Goal: Understand process/instructions

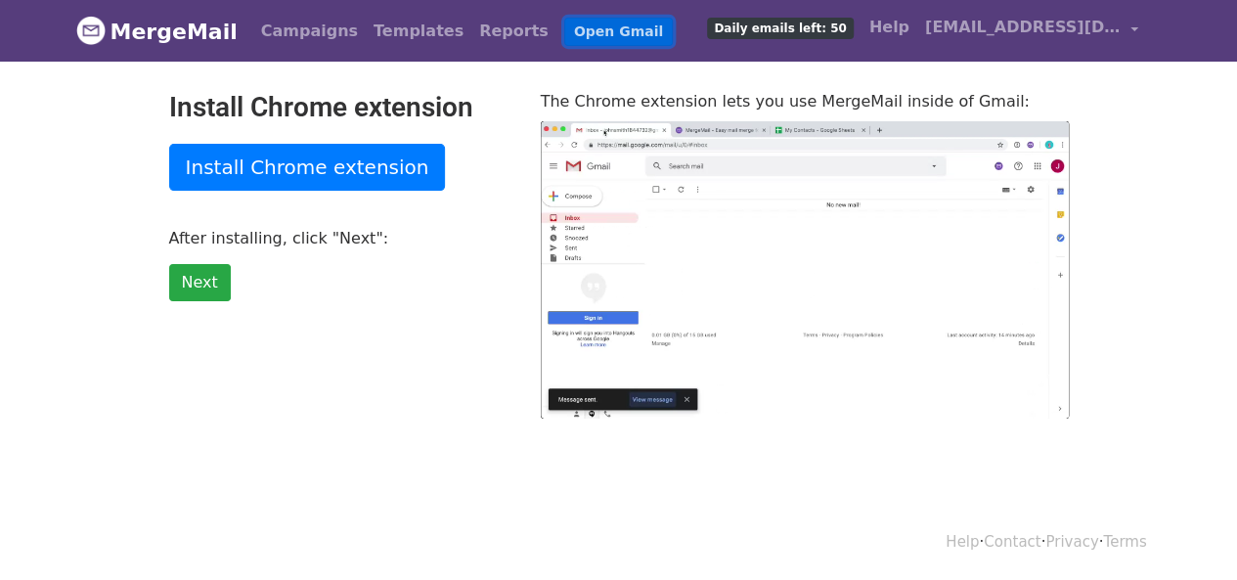
click at [564, 33] on link "Open Gmail" at bounding box center [618, 32] width 109 height 28
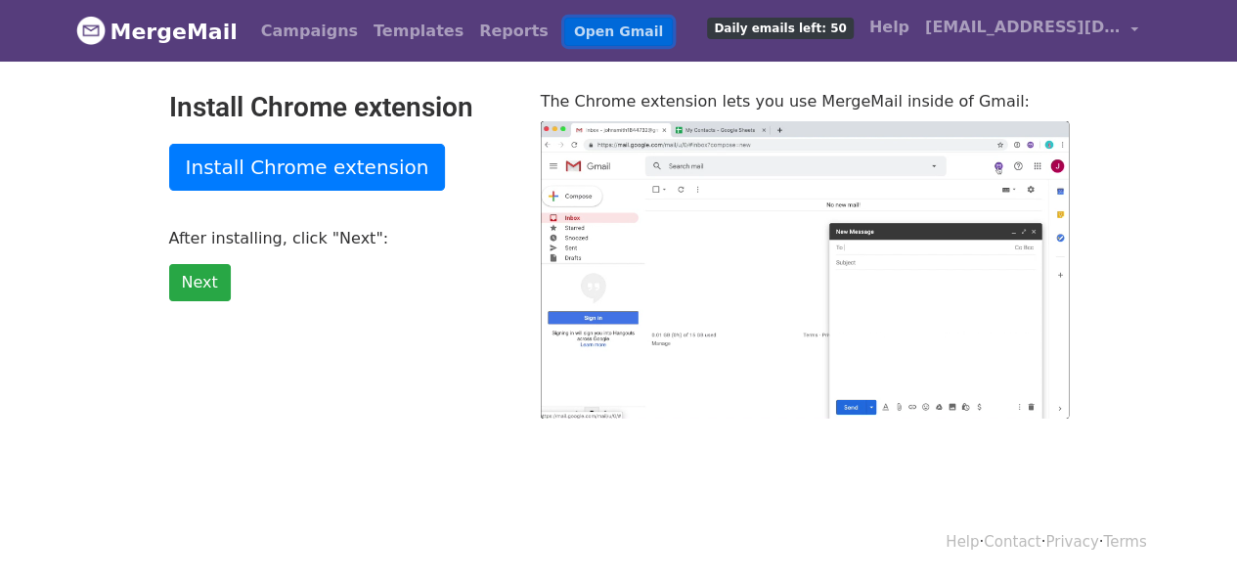
type input "14.08"
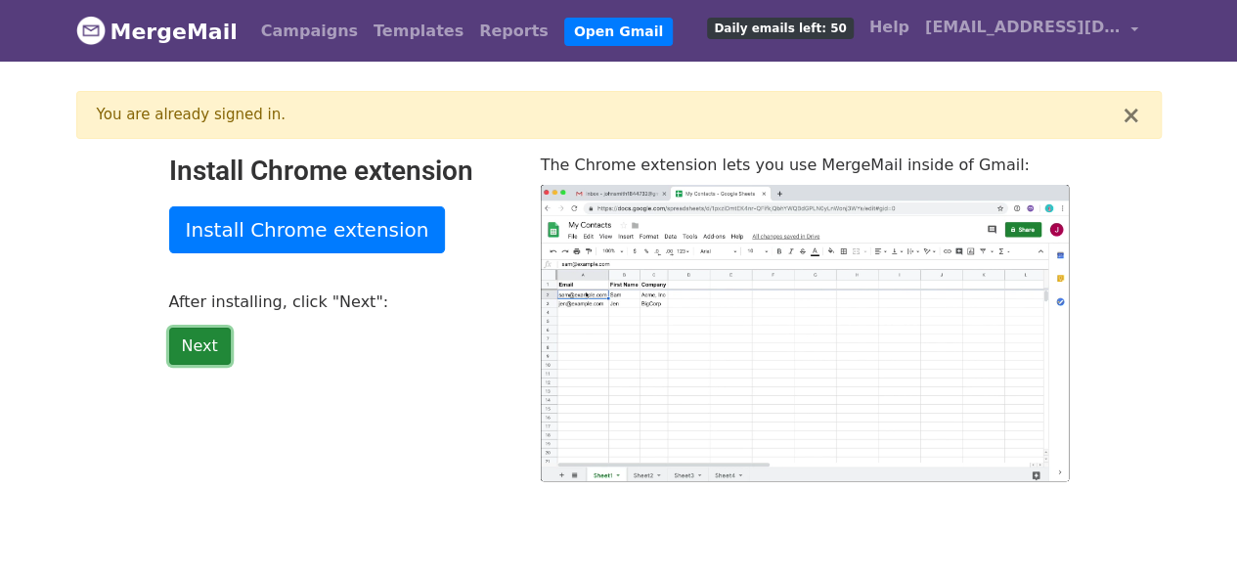
click at [207, 341] on link "Next" at bounding box center [200, 346] width 62 height 37
type input "18.37"
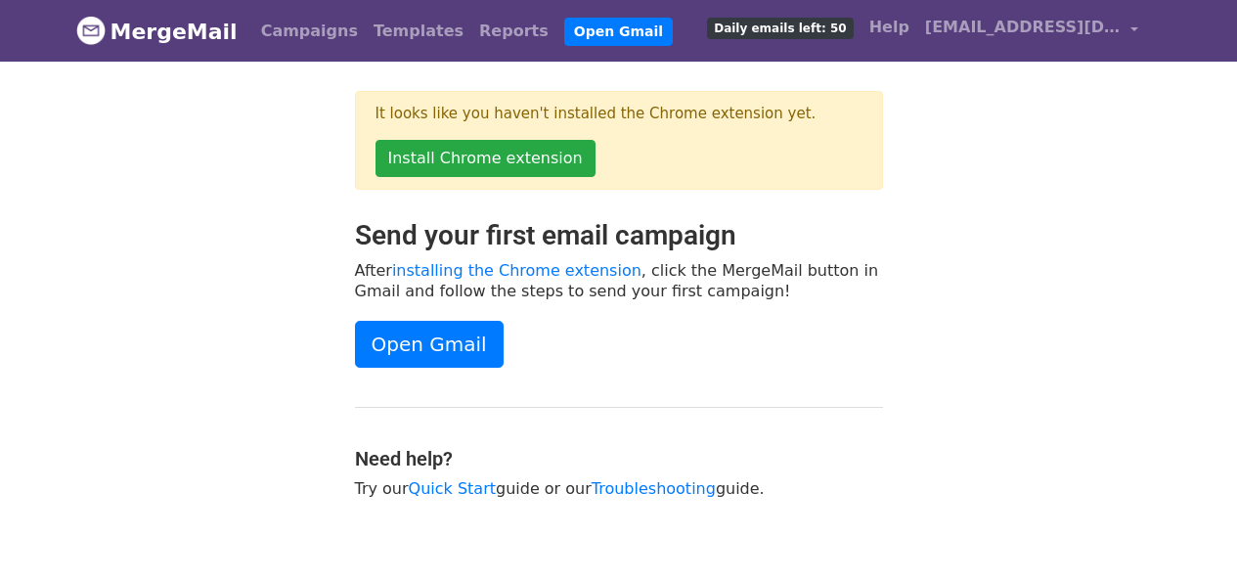
click at [426, 345] on link "Open Gmail" at bounding box center [429, 344] width 149 height 47
